Goal: Transaction & Acquisition: Purchase product/service

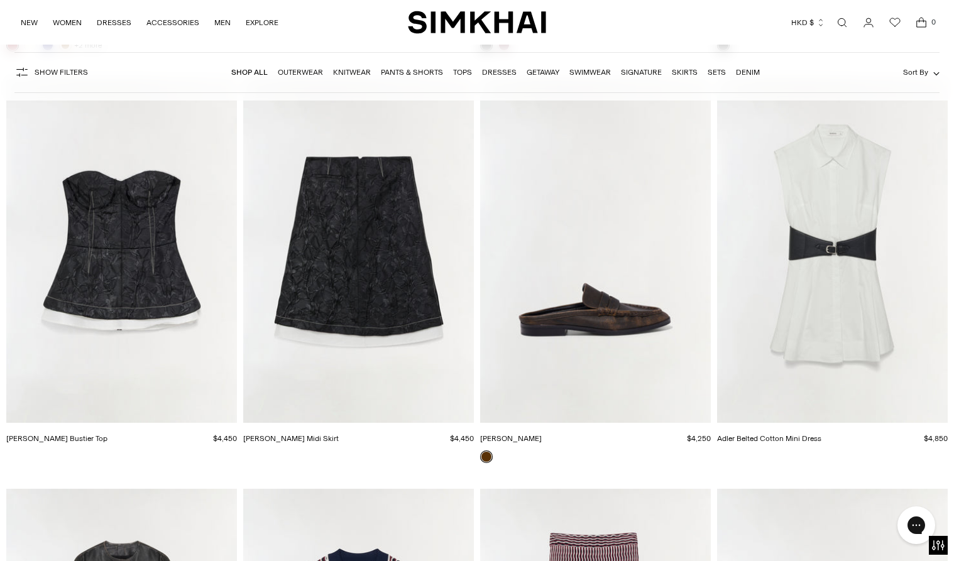
scroll to position [4206, 0]
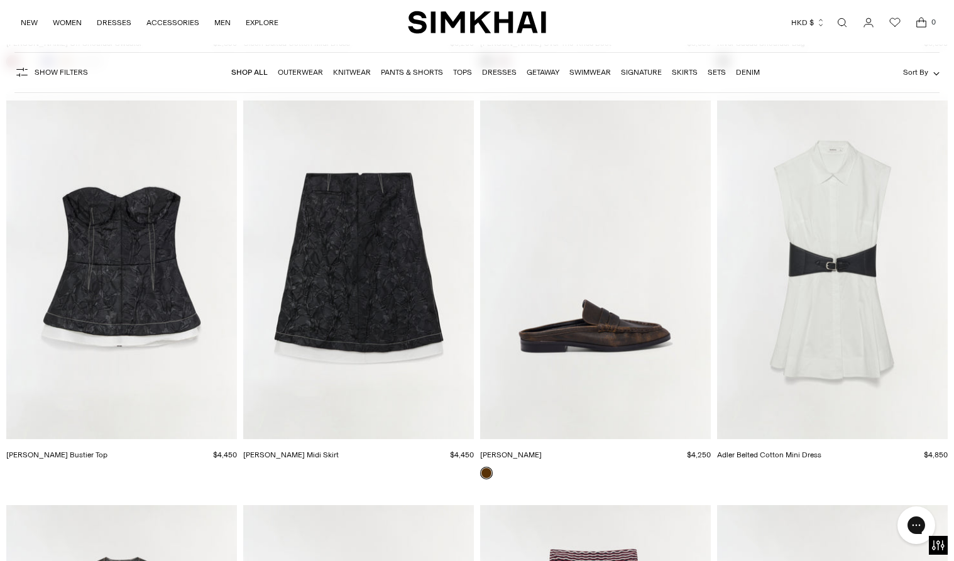
click at [0, 0] on img "Adler Belted Cotton Mini Dress" at bounding box center [0, 0] width 0 height 0
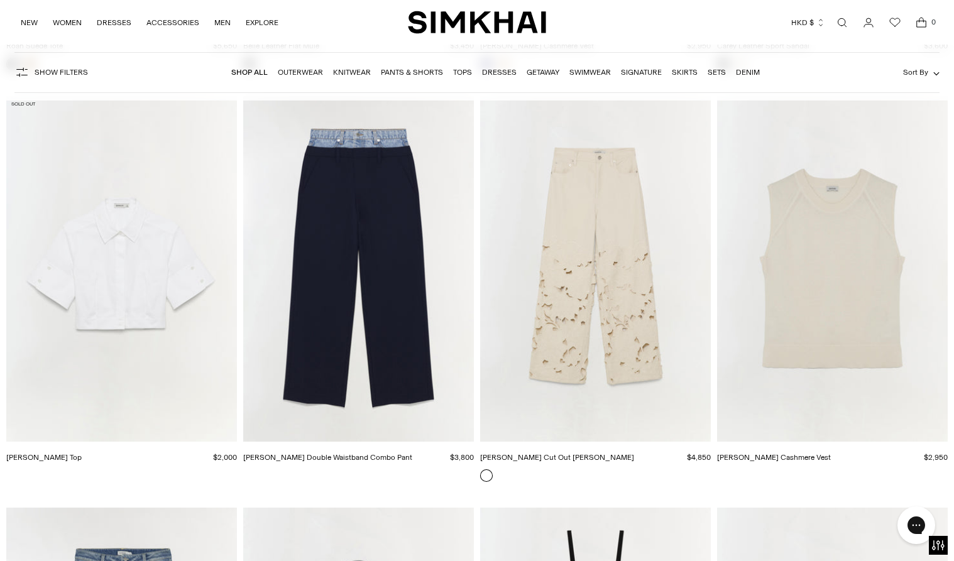
scroll to position [18370, 0]
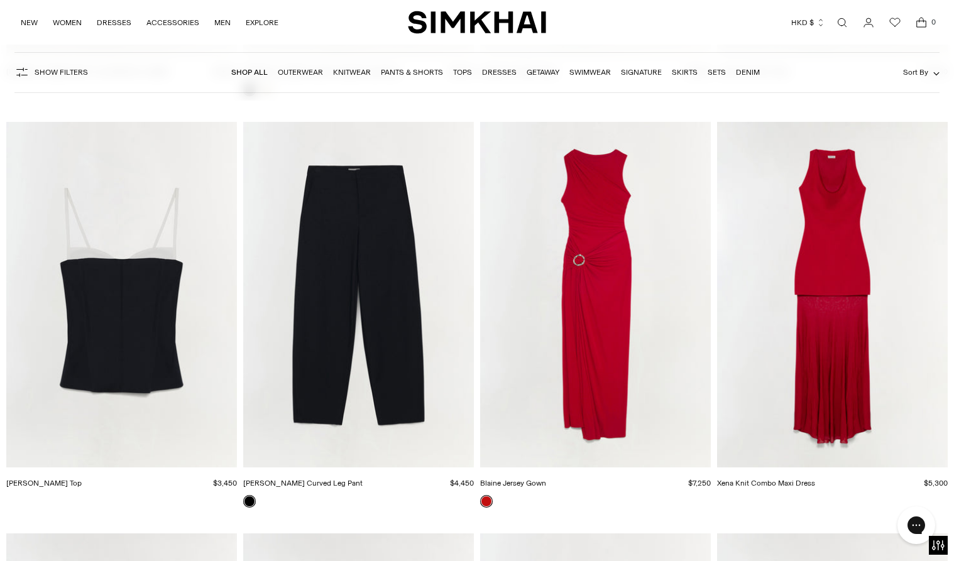
scroll to position [19038, 0]
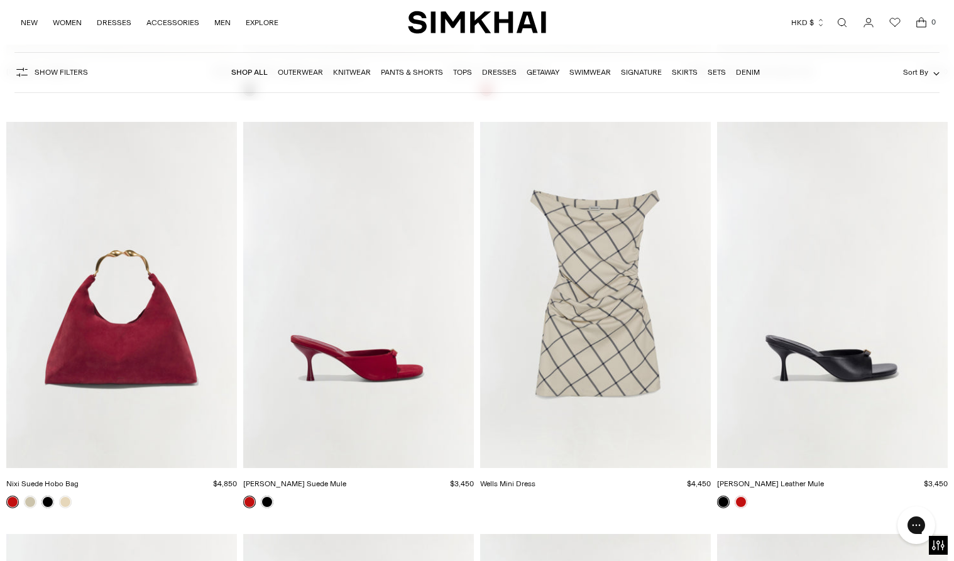
scroll to position [19412, 0]
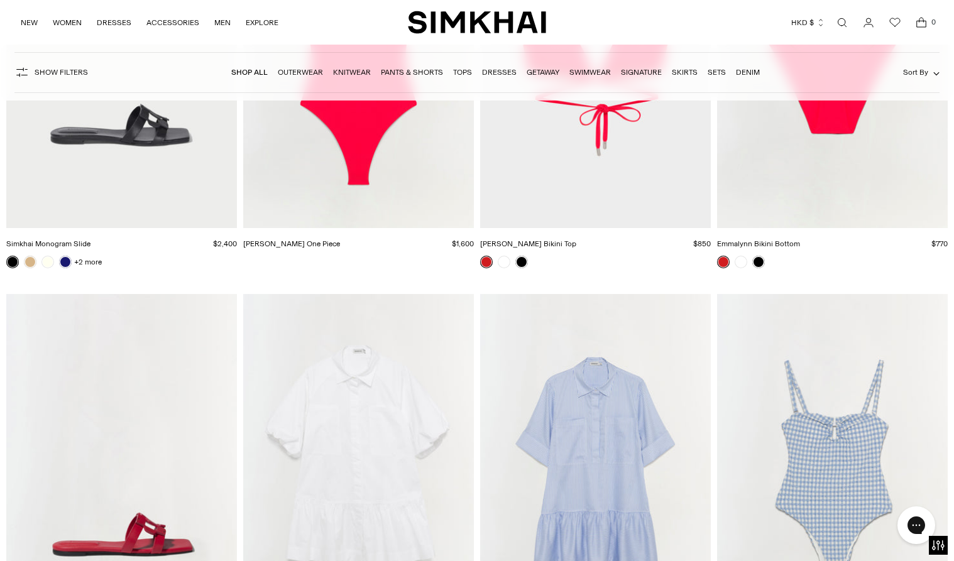
scroll to position [35877, 0]
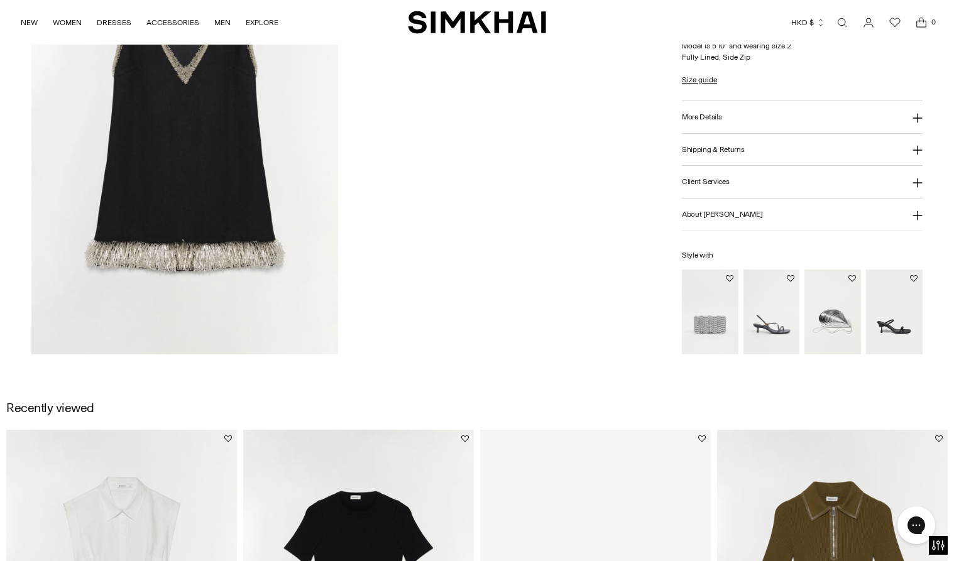
scroll to position [1430, 0]
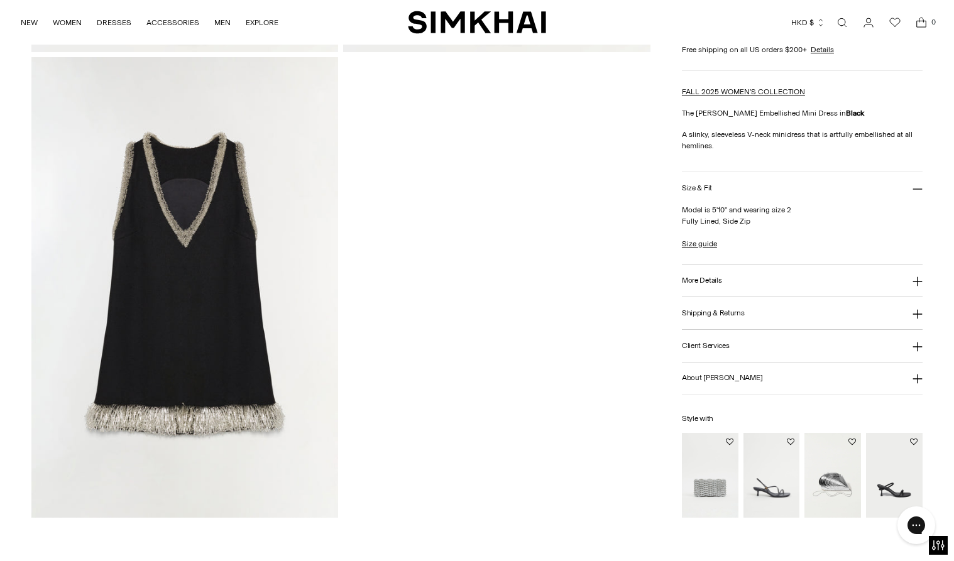
click at [254, 254] on img at bounding box center [184, 287] width 307 height 461
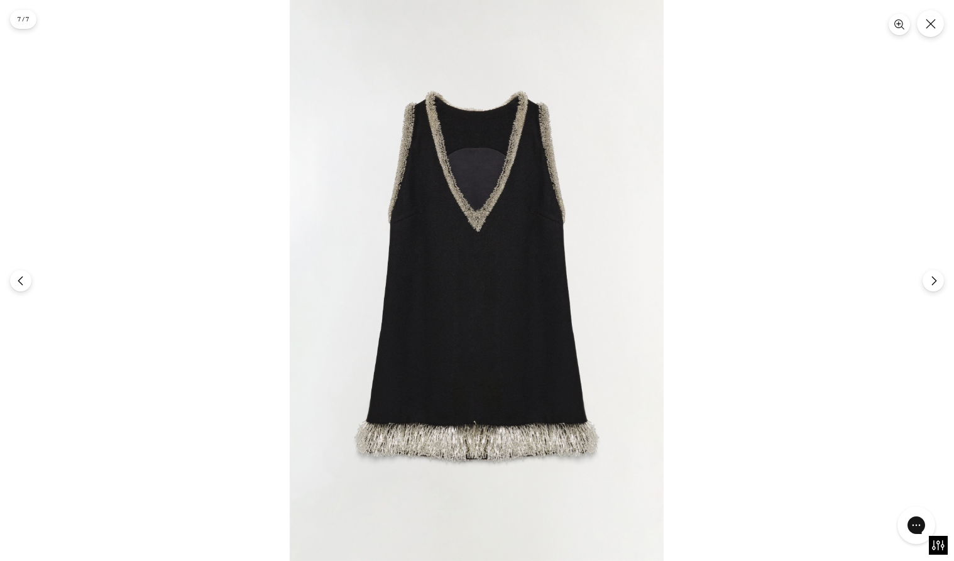
click at [462, 196] on img at bounding box center [477, 280] width 374 height 561
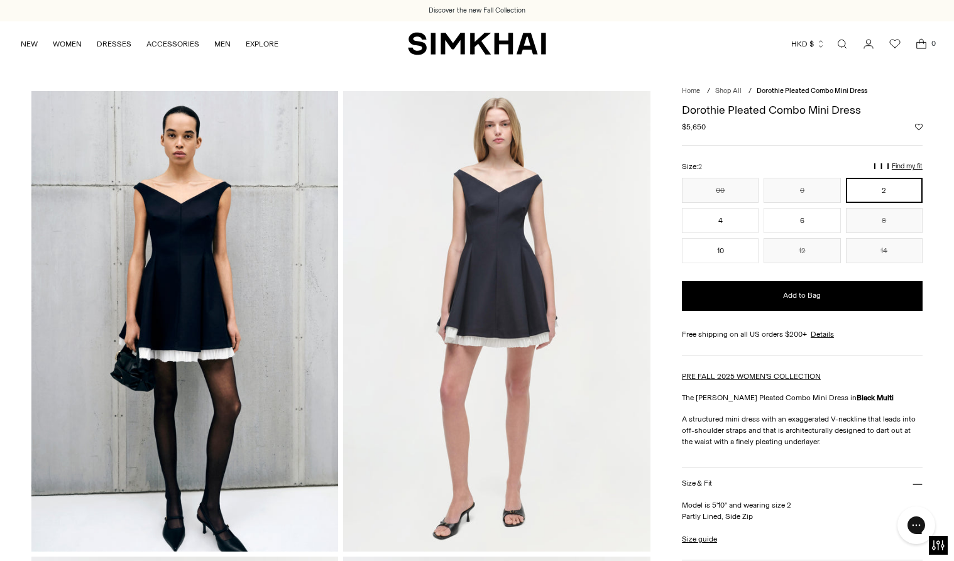
click at [506, 275] on img at bounding box center [496, 321] width 307 height 461
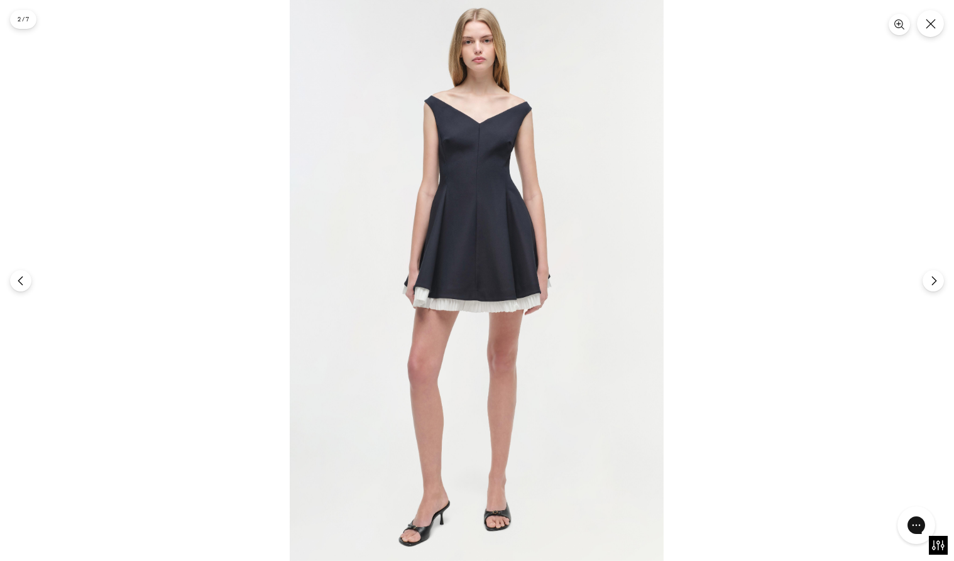
click at [510, 210] on img at bounding box center [477, 280] width 374 height 561
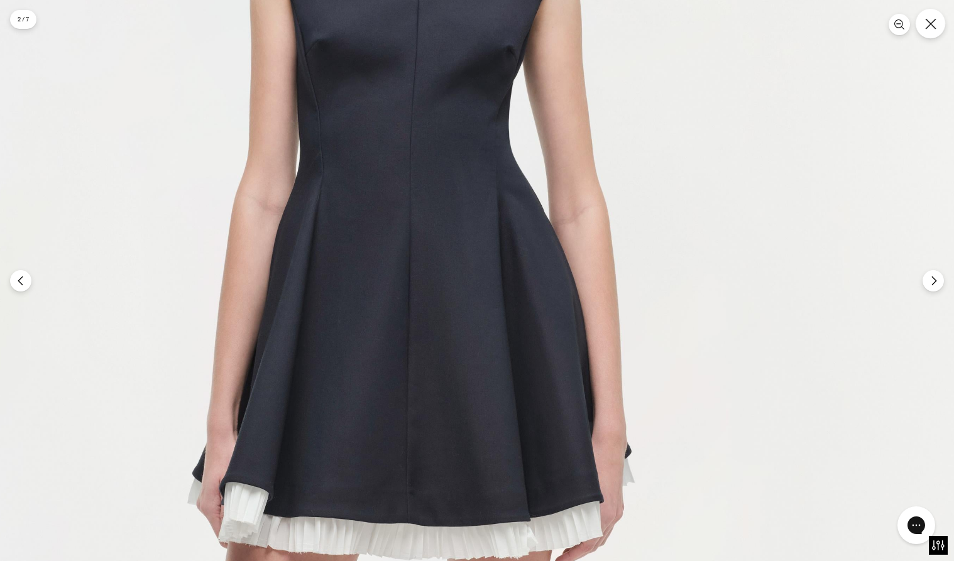
click at [929, 21] on icon "Close" at bounding box center [930, 23] width 11 height 11
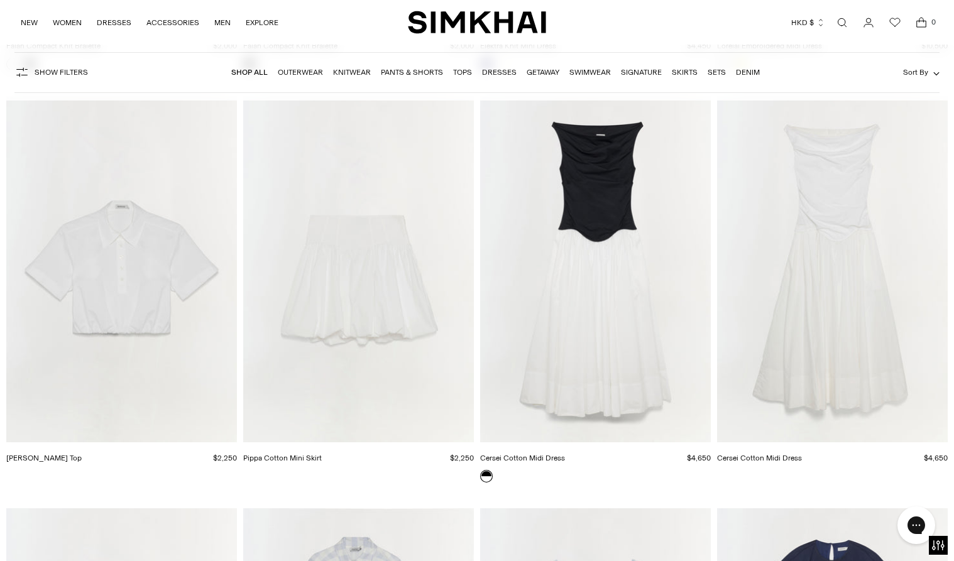
scroll to position [49243, 0]
